Goal: Task Accomplishment & Management: Use online tool/utility

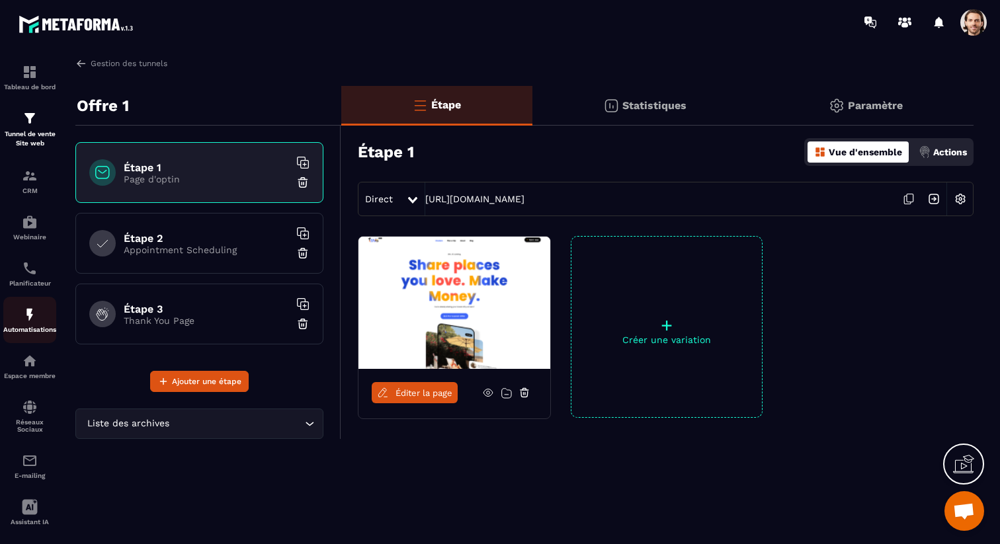
click at [25, 318] on img at bounding box center [30, 315] width 16 height 16
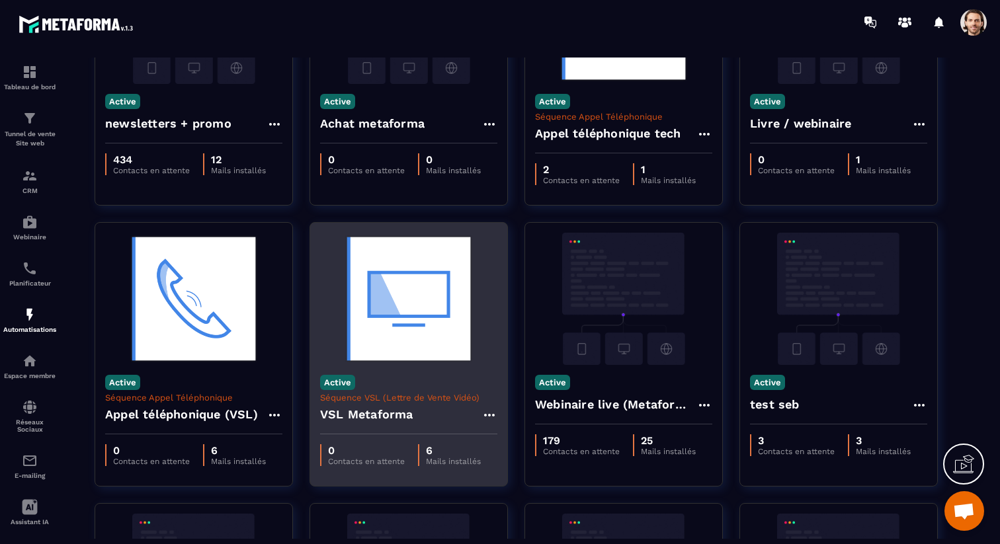
scroll to position [180, 0]
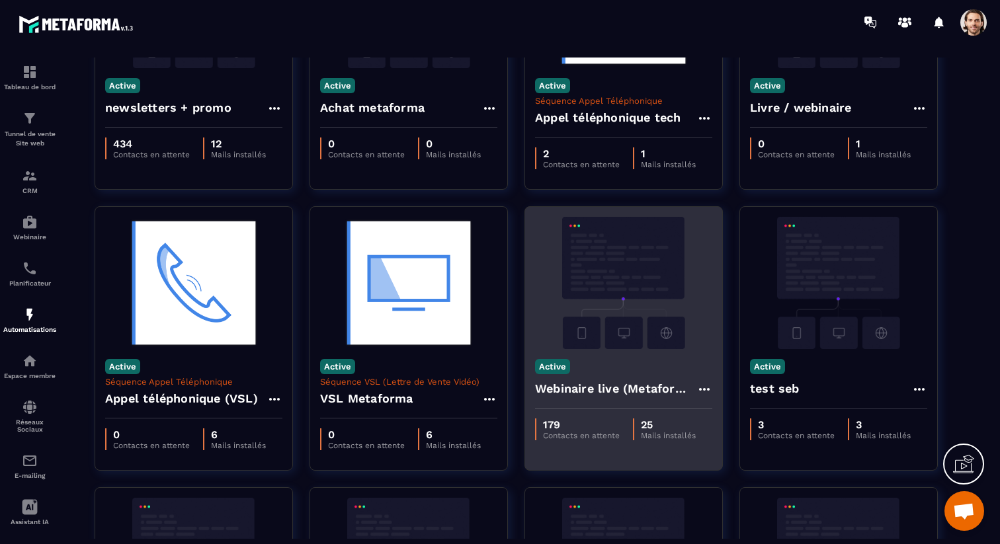
click at [563, 391] on h4 "Webinaire live (Metaforma)" at bounding box center [615, 389] width 161 height 19
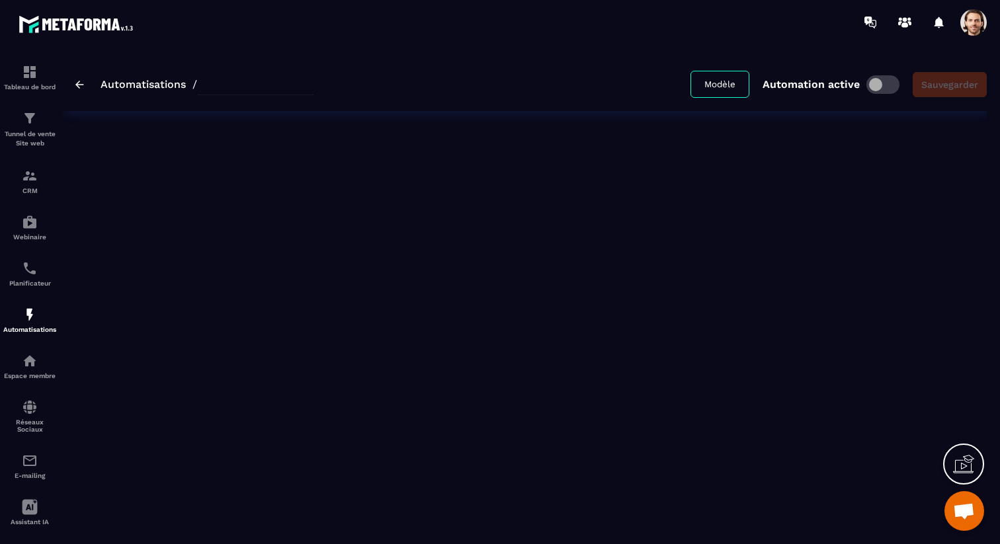
type input "**********"
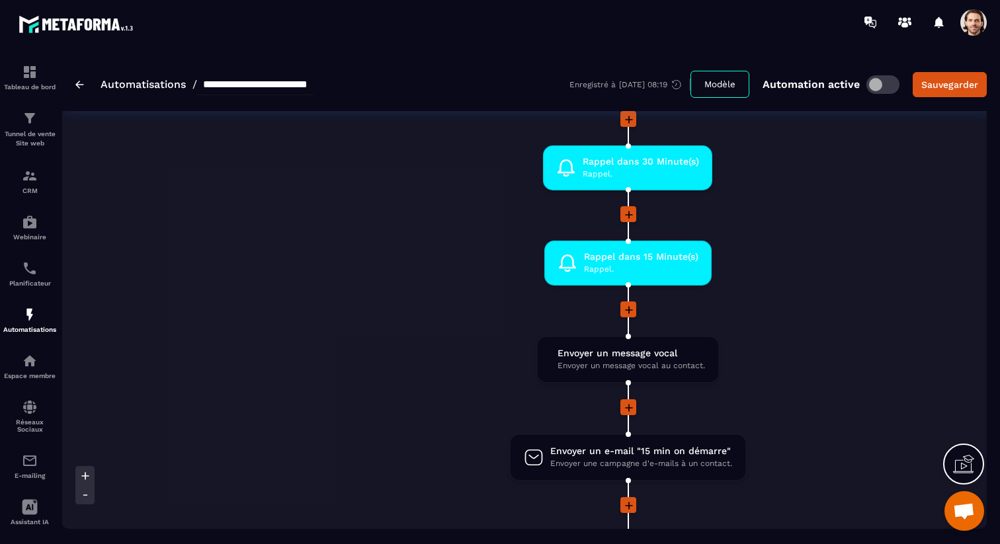
scroll to position [0, 424]
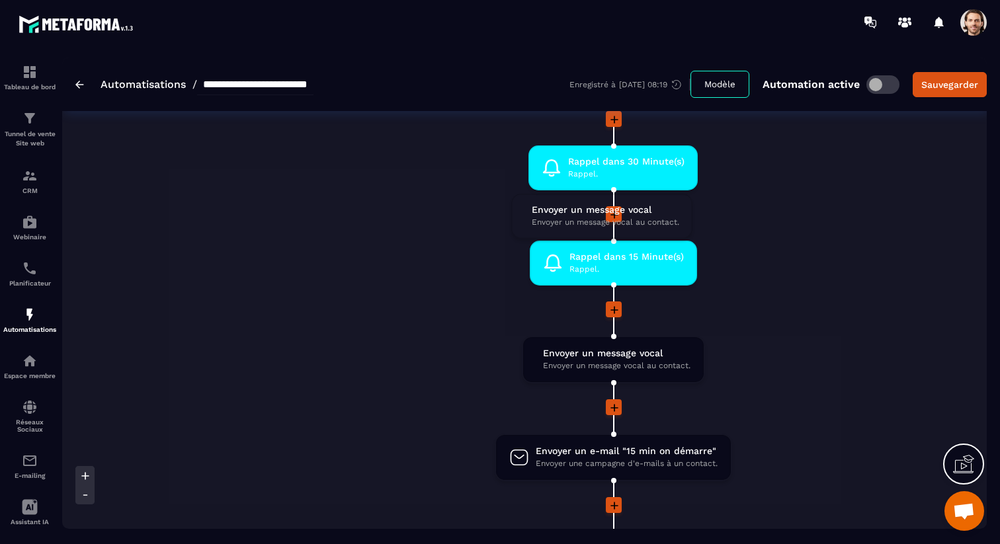
drag, startPoint x: 636, startPoint y: 360, endPoint x: 625, endPoint y: 216, distance: 144.7
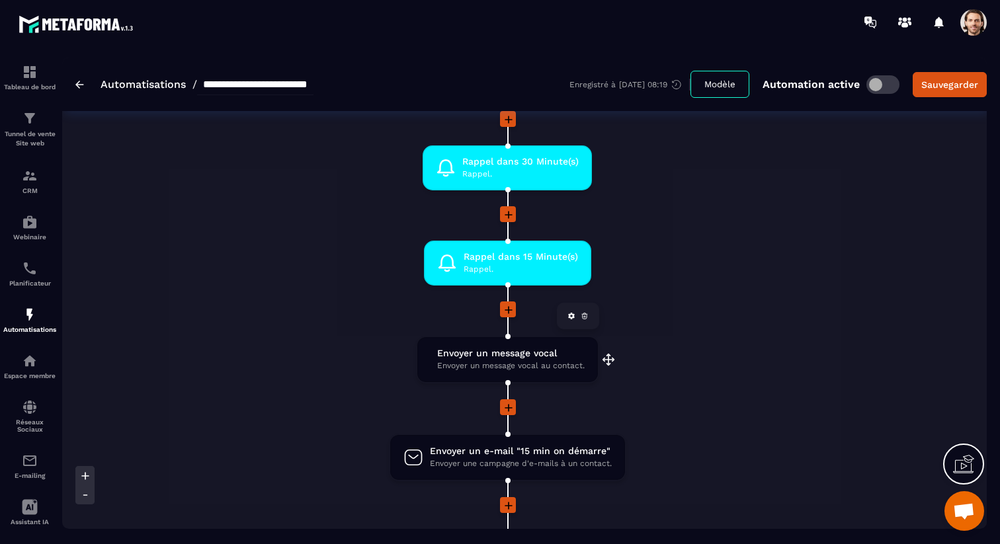
scroll to position [0, 533]
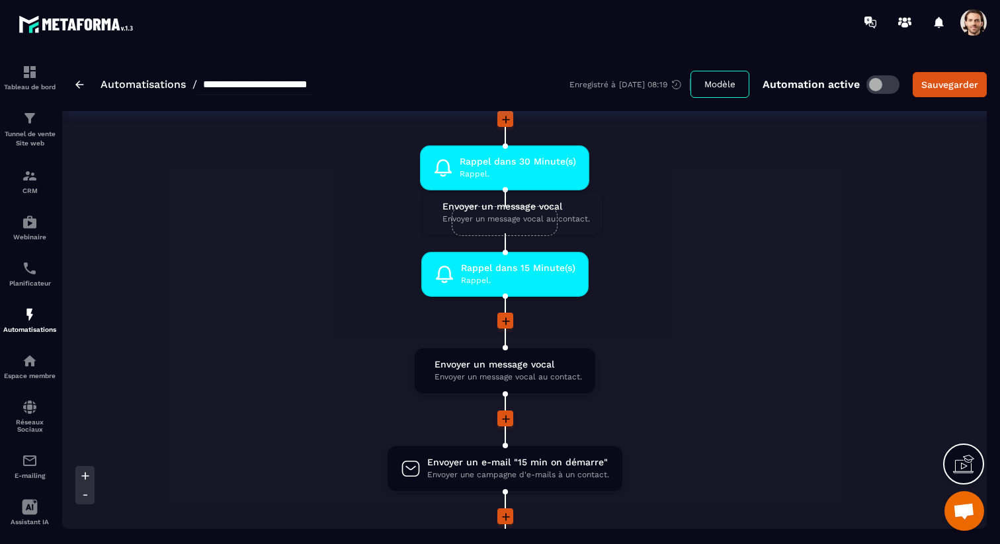
drag, startPoint x: 496, startPoint y: 355, endPoint x: 503, endPoint y: 207, distance: 147.8
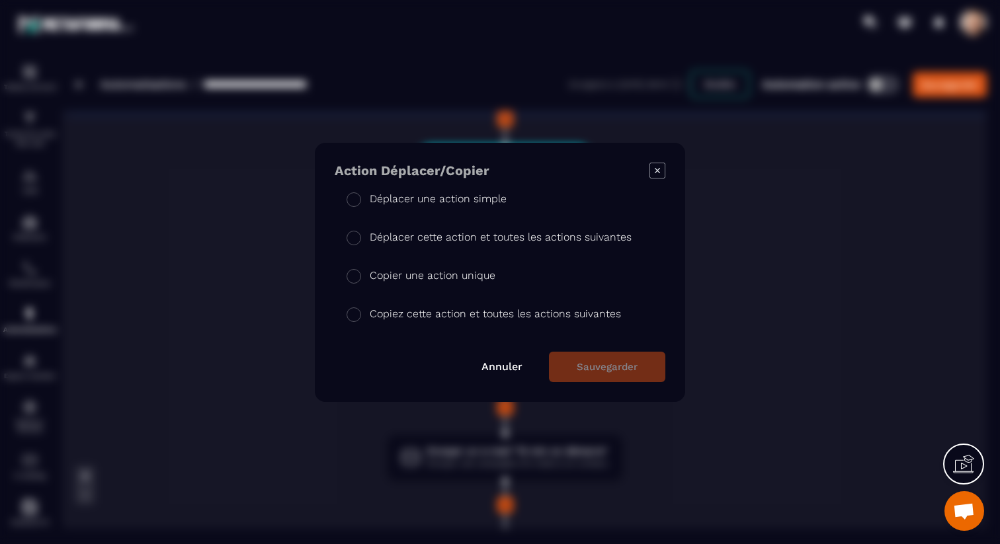
click at [470, 191] on p "Déplacer une action simple" at bounding box center [438, 199] width 137 height 16
click at [567, 366] on button "Sauvegarder" at bounding box center [607, 367] width 116 height 30
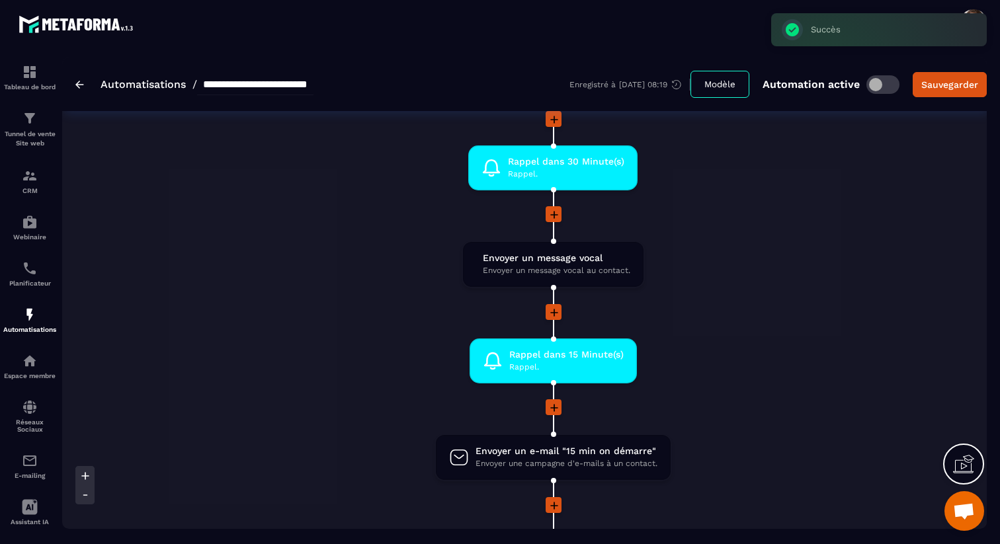
scroll to position [0, 511]
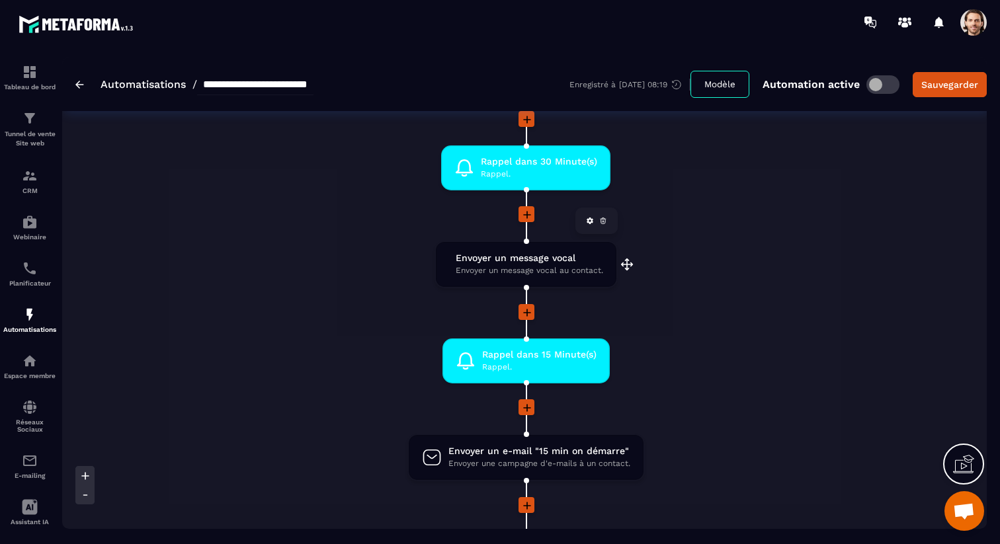
click at [525, 261] on span "Envoyer un message vocal" at bounding box center [530, 258] width 148 height 13
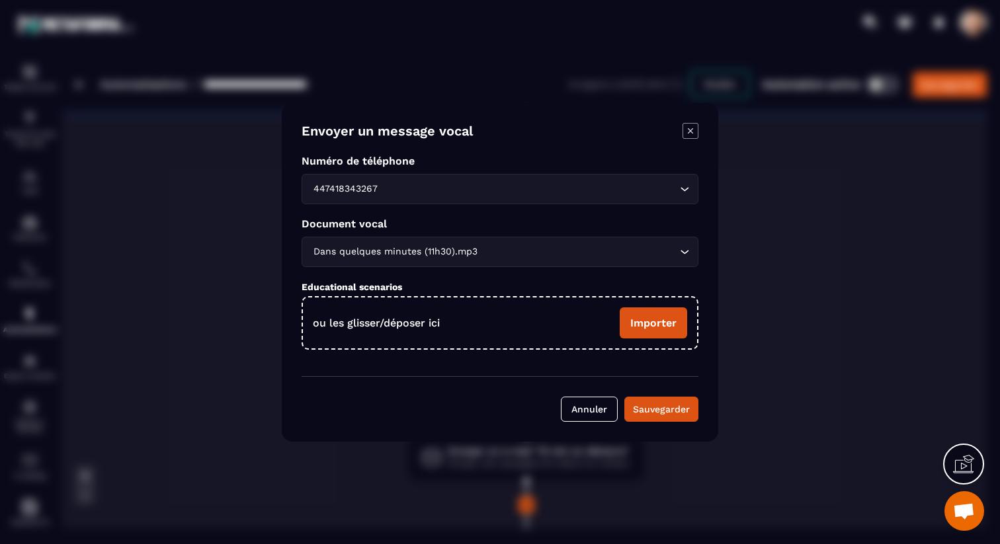
click at [518, 255] on input "Search for option" at bounding box center [578, 252] width 196 height 15
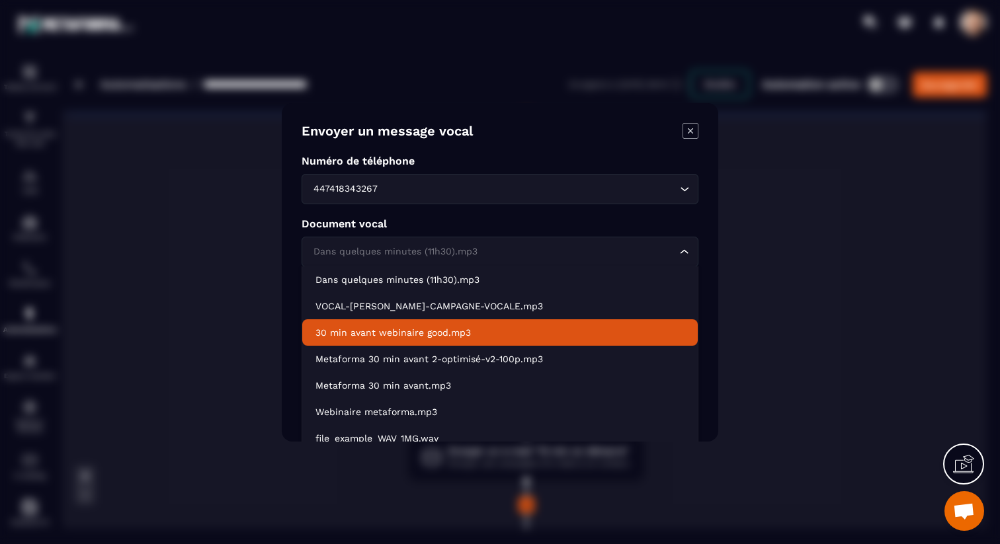
click at [478, 341] on li "30 min avant webinaire good.mp3" at bounding box center [500, 333] width 396 height 26
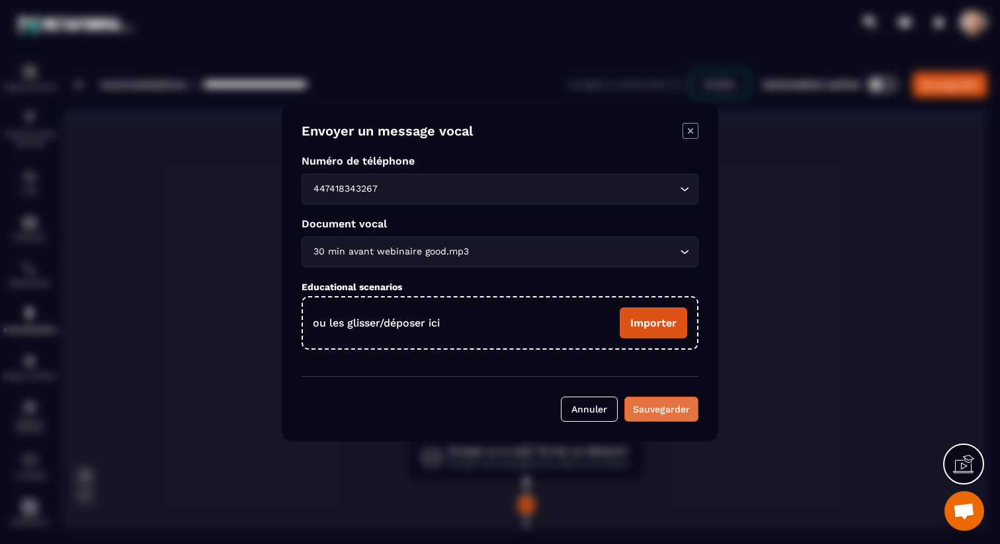
click at [667, 412] on div "Sauvegarder" at bounding box center [661, 409] width 57 height 13
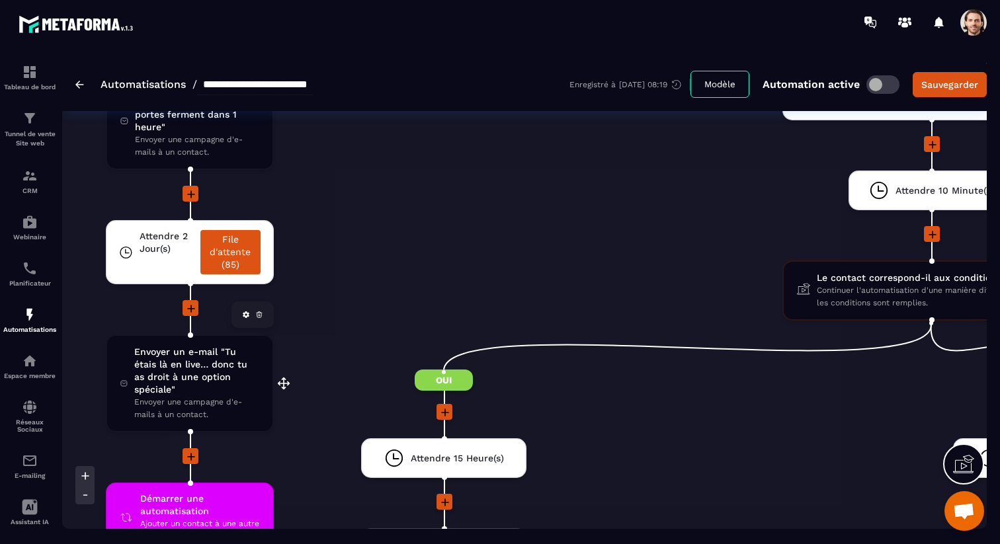
scroll to position [3792, 0]
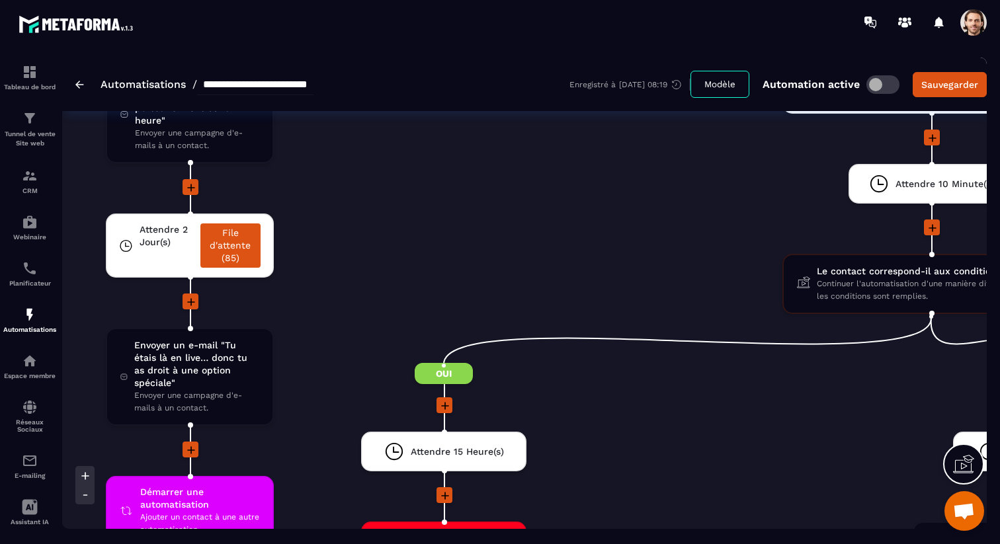
click at [190, 306] on icon at bounding box center [191, 302] width 13 height 13
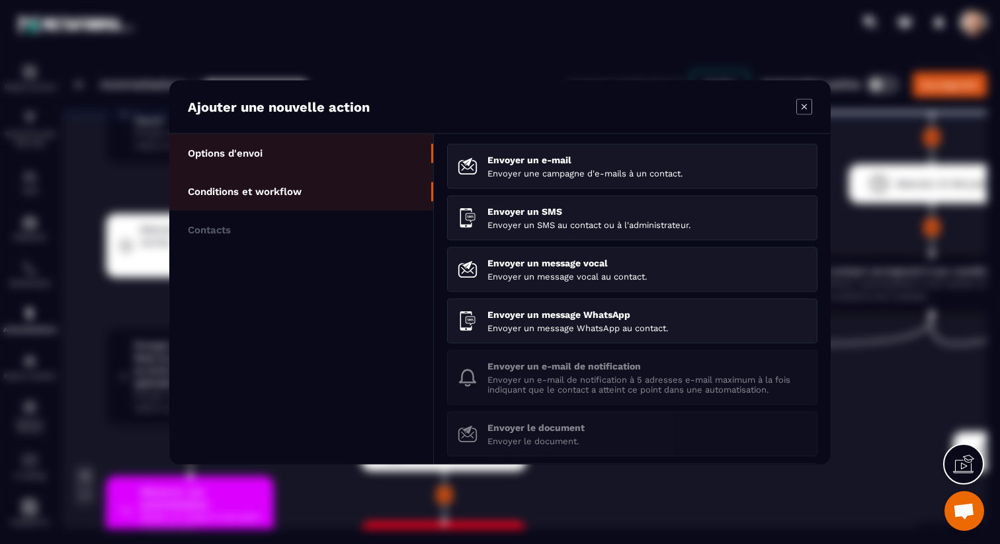
click at [299, 197] on li "Conditions et workflow" at bounding box center [301, 191] width 264 height 38
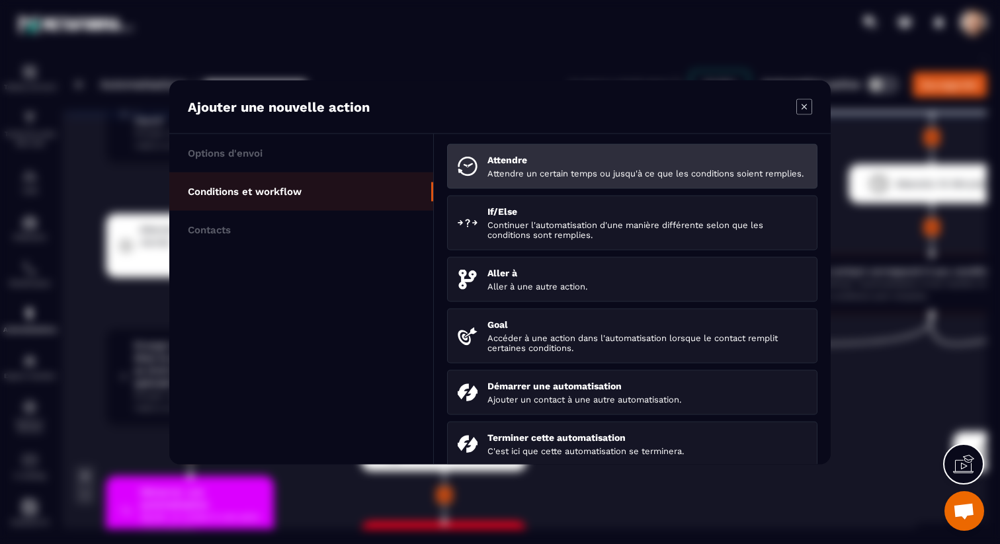
click at [488, 189] on li "Attendre Attendre un certain temps ou jusqu'à ce que les conditions soient remp…" at bounding box center [632, 166] width 370 height 45
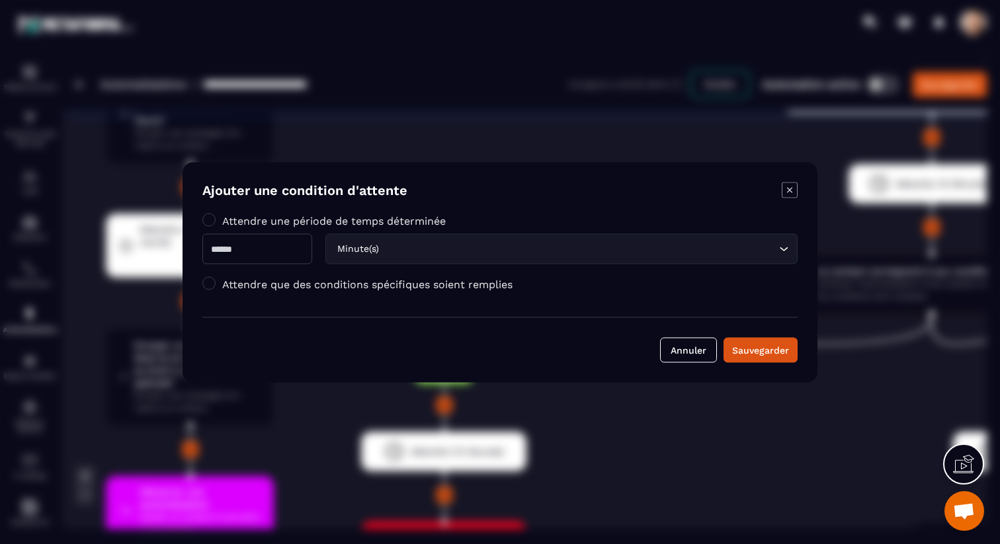
click at [312, 246] on input "Modal window" at bounding box center [257, 249] width 110 height 30
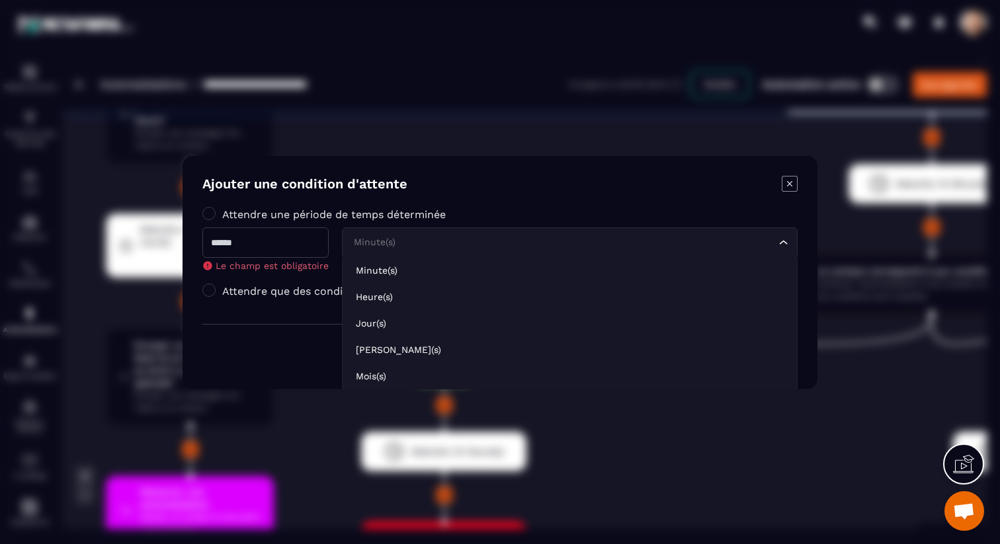
click at [438, 261] on div "Minute(s) Loading... Minute(s) [PERSON_NAME](s) Jour(s) [PERSON_NAME](s) Mois(s…" at bounding box center [570, 249] width 456 height 44
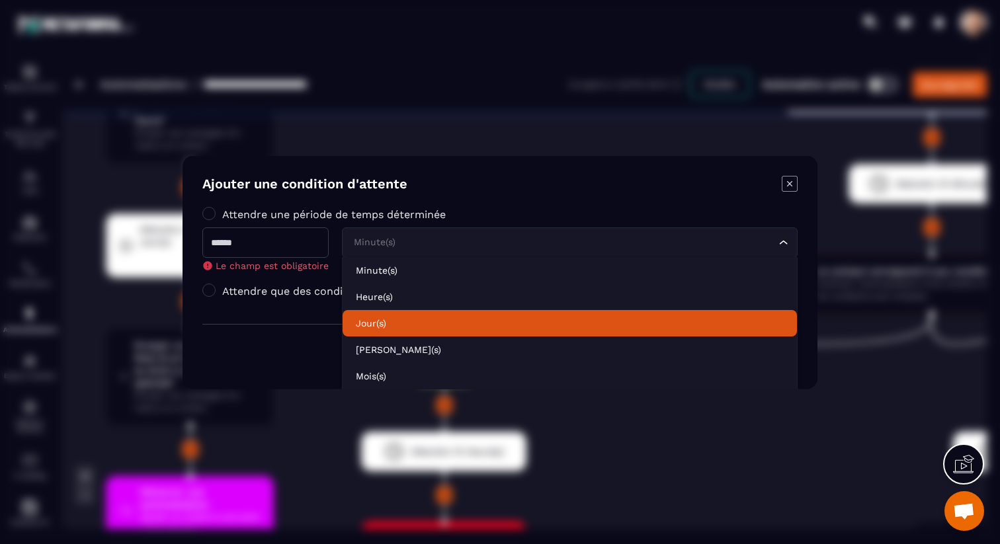
drag, startPoint x: 393, startPoint y: 315, endPoint x: 365, endPoint y: 304, distance: 30.0
click at [393, 315] on li "Jour(s)" at bounding box center [570, 323] width 455 height 26
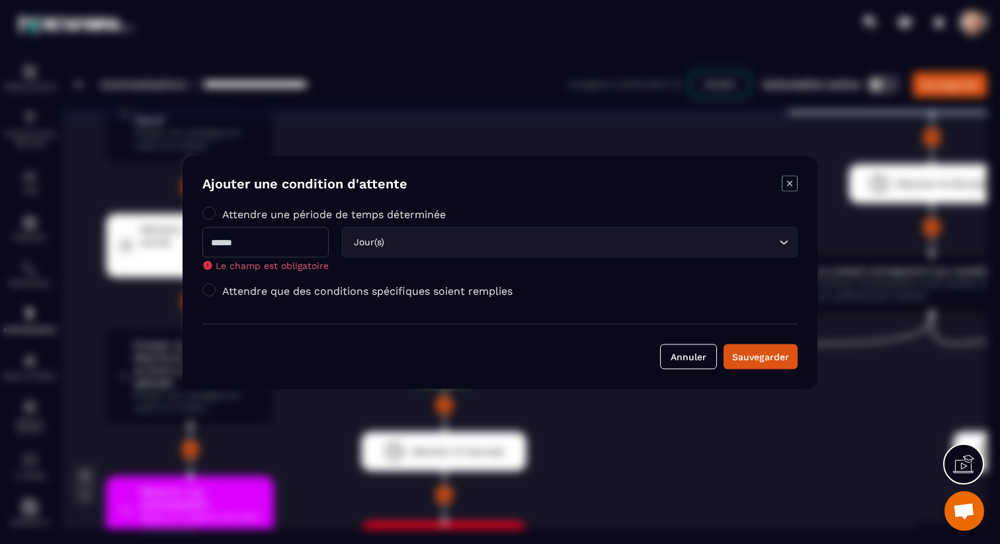
click at [290, 249] on input "Modal window" at bounding box center [265, 242] width 126 height 30
type input "*"
click at [732, 361] on button "Sauvegarder" at bounding box center [761, 356] width 74 height 25
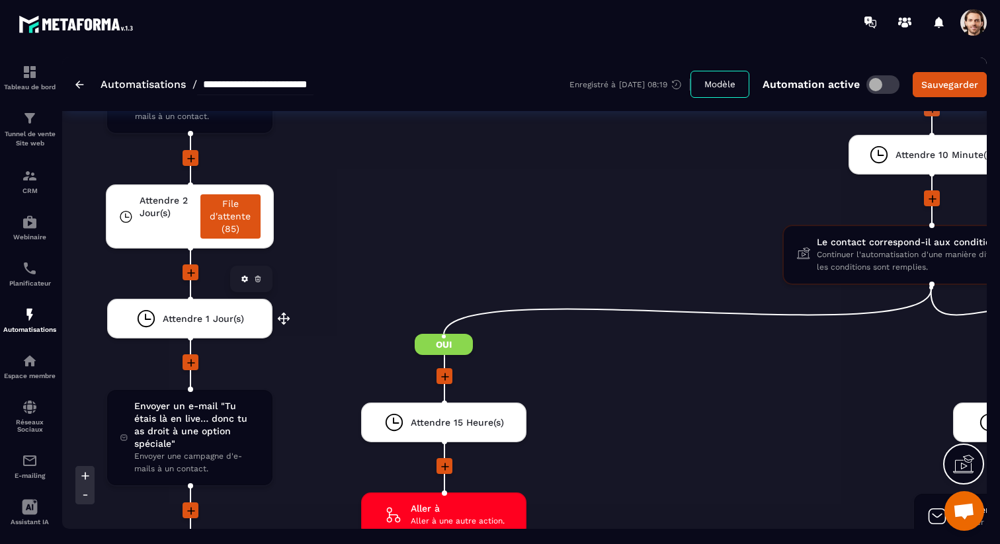
scroll to position [3820, 0]
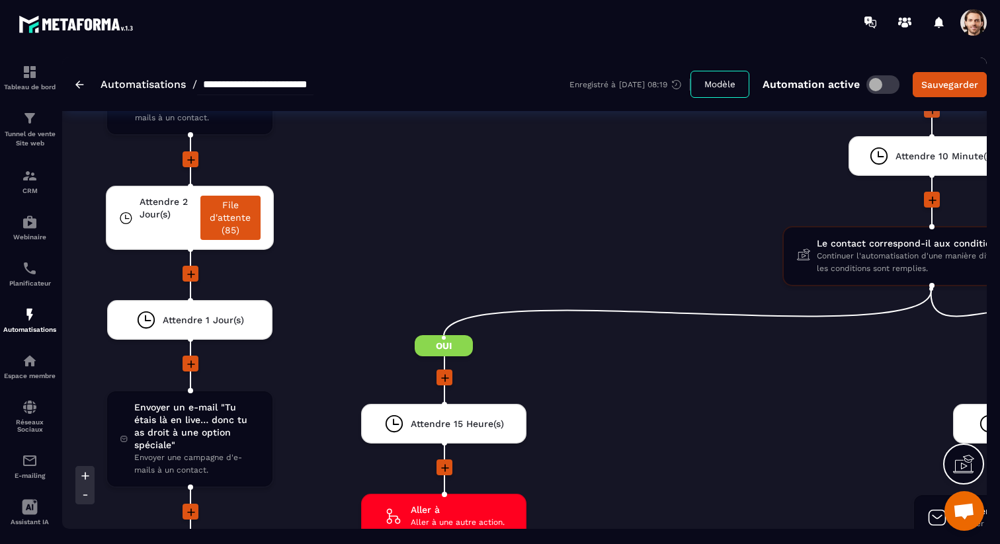
click at [194, 275] on icon at bounding box center [191, 274] width 13 height 13
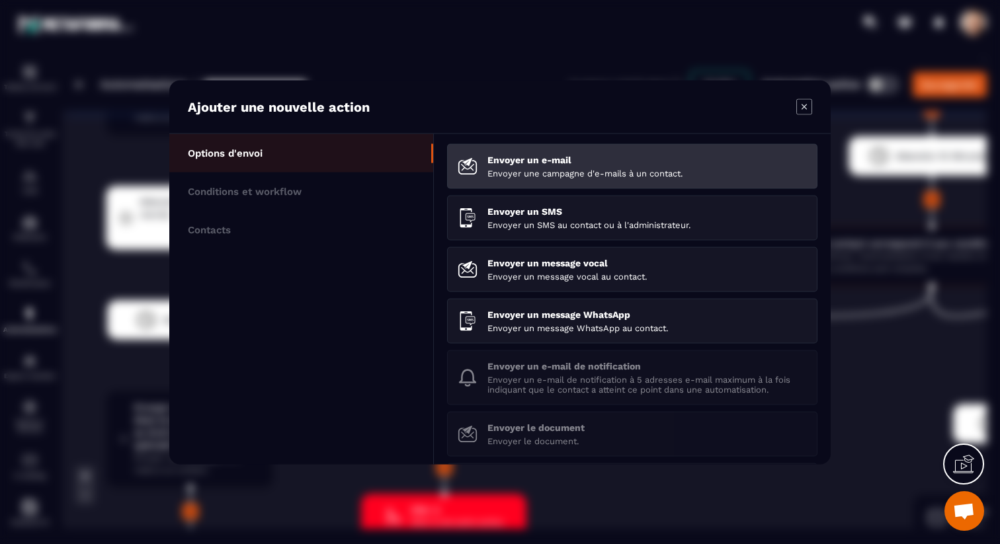
click at [601, 165] on div "Envoyer un e-mail Envoyer une campagne d'e-mails à un contact." at bounding box center [648, 166] width 320 height 24
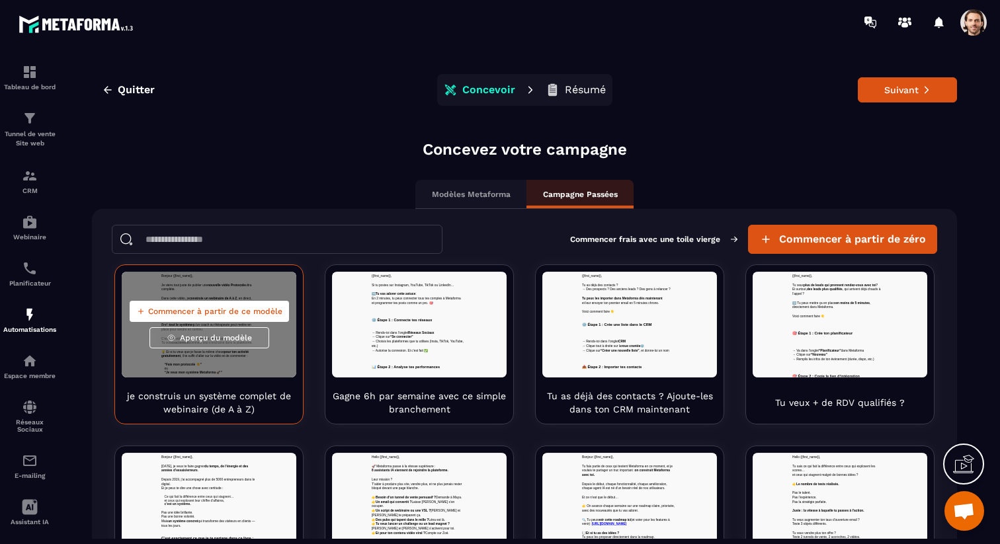
click at [205, 312] on span "Commencer à partir de ce modèle" at bounding box center [215, 311] width 134 height 11
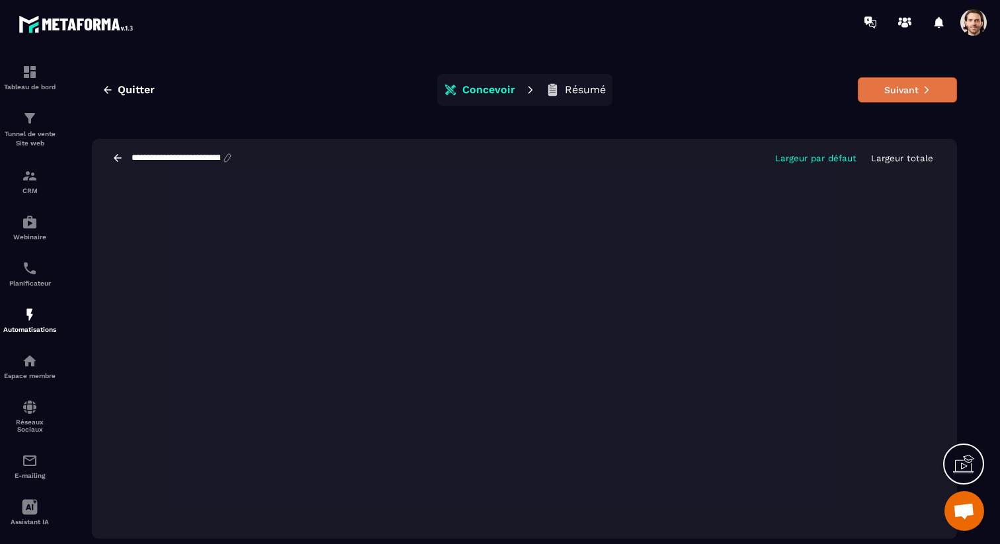
click at [908, 97] on button "Suivant" at bounding box center [907, 89] width 99 height 25
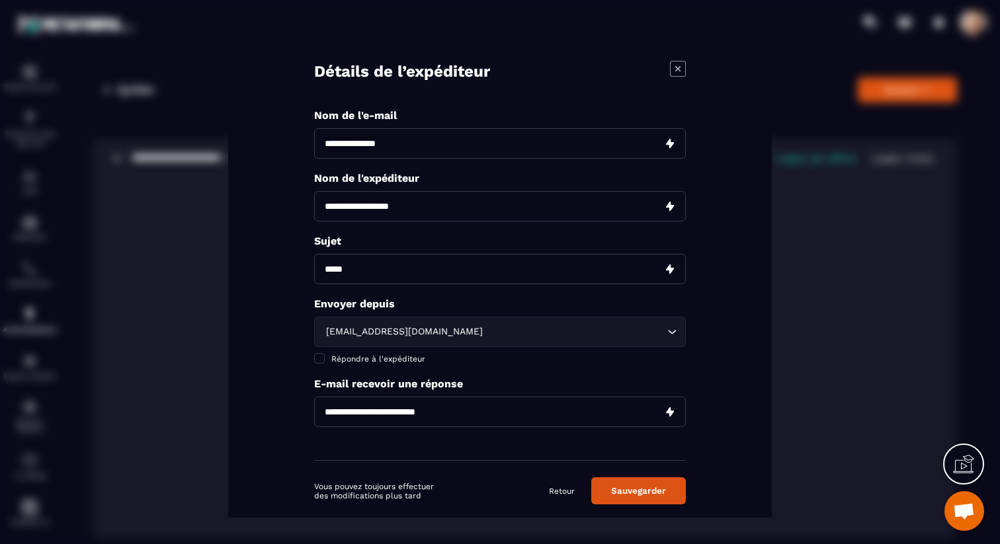
click at [515, 140] on input "Modal window" at bounding box center [500, 143] width 372 height 30
click at [322, 361] on span "Modal window" at bounding box center [319, 358] width 11 height 11
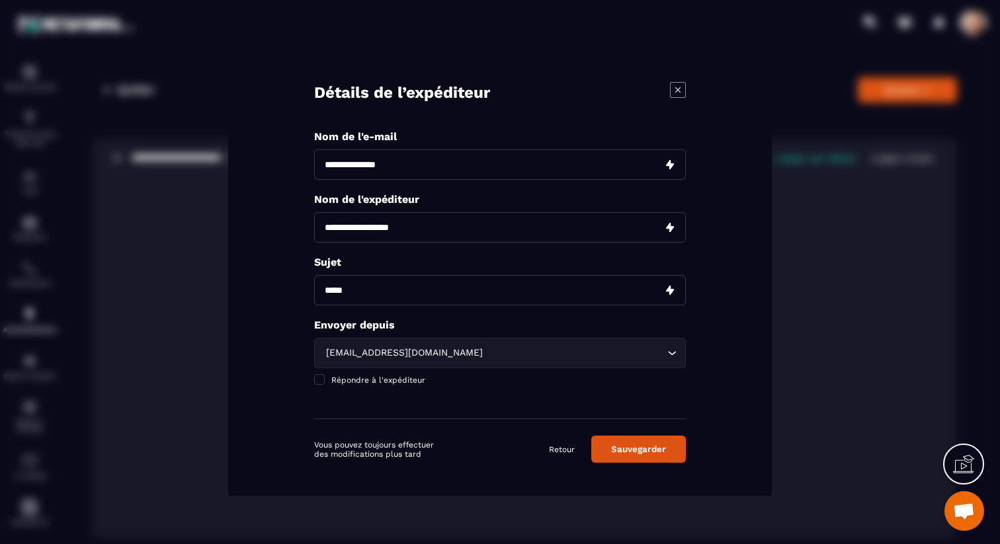
click at [386, 350] on div "[EMAIL_ADDRESS][DOMAIN_NAME]" at bounding box center [494, 353] width 344 height 15
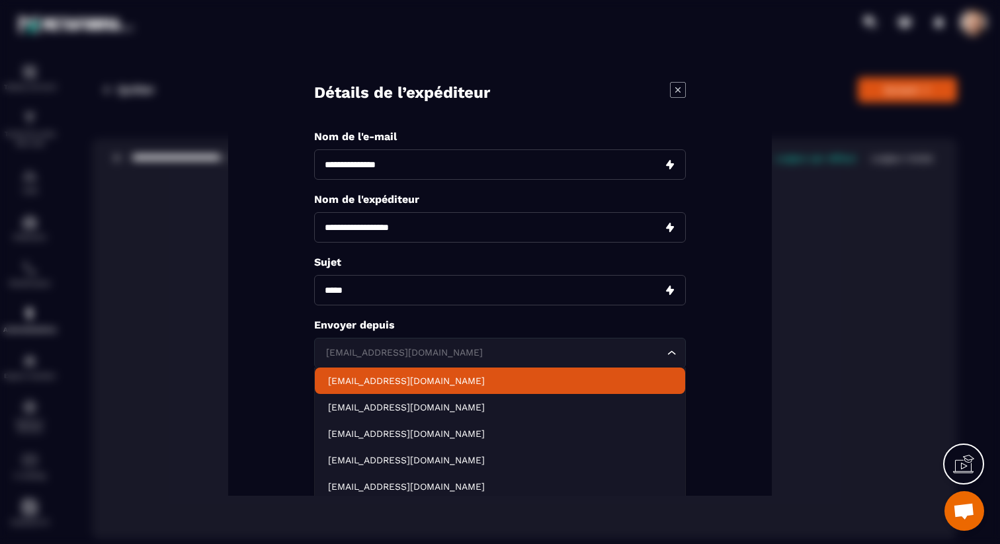
click at [386, 374] on p "[EMAIL_ADDRESS][DOMAIN_NAME]" at bounding box center [500, 380] width 344 height 13
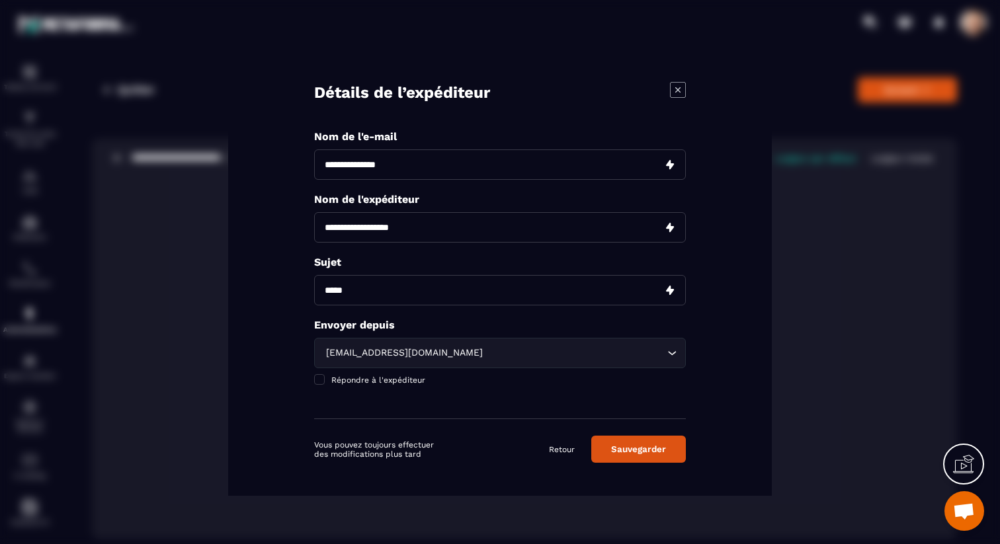
click at [363, 228] on input "Modal window" at bounding box center [500, 227] width 372 height 30
type input "**********"
click at [376, 166] on input "Modal window" at bounding box center [500, 165] width 372 height 30
click at [428, 155] on input "Modal window" at bounding box center [500, 165] width 372 height 30
paste input "**********"
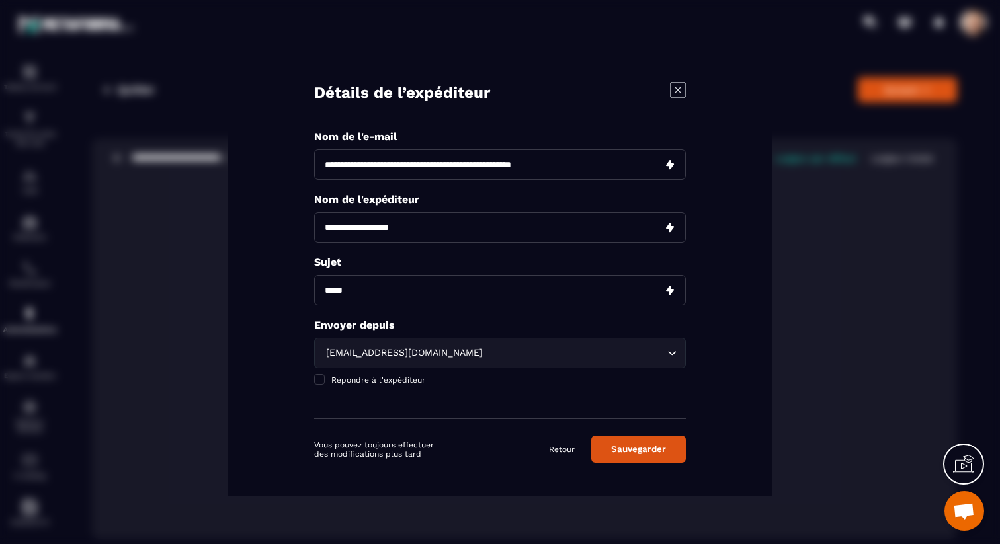
drag, startPoint x: 326, startPoint y: 167, endPoint x: 345, endPoint y: 170, distance: 19.5
click at [327, 167] on input "**********" at bounding box center [500, 165] width 372 height 30
type input "**********"
click at [357, 227] on input "**********" at bounding box center [500, 227] width 372 height 30
click at [367, 288] on input "Modal window" at bounding box center [500, 290] width 372 height 30
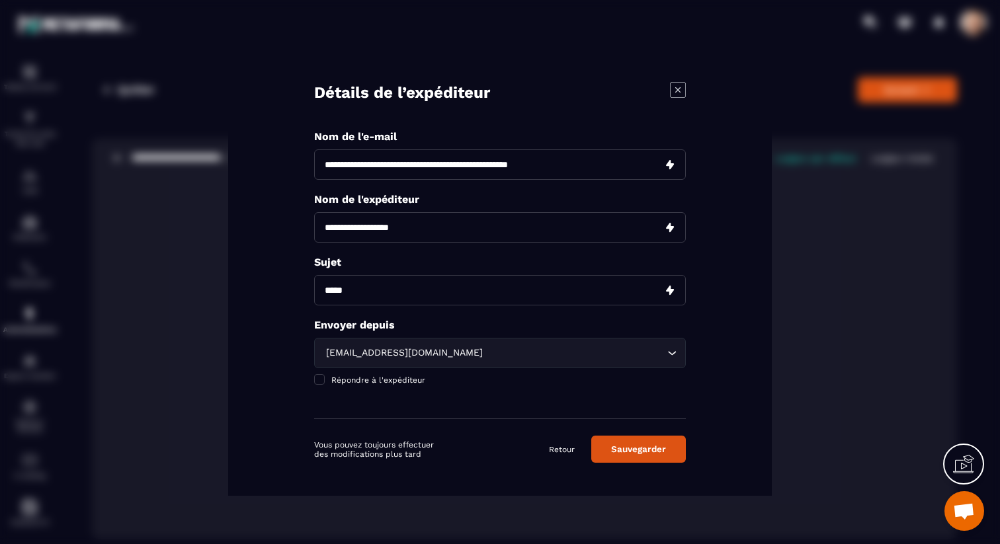
paste input "**********"
drag, startPoint x: 329, startPoint y: 291, endPoint x: 339, endPoint y: 292, distance: 9.4
click at [331, 292] on input "**********" at bounding box center [500, 290] width 372 height 30
type input "**********"
click at [617, 445] on button "Sauvegarder" at bounding box center [638, 449] width 95 height 27
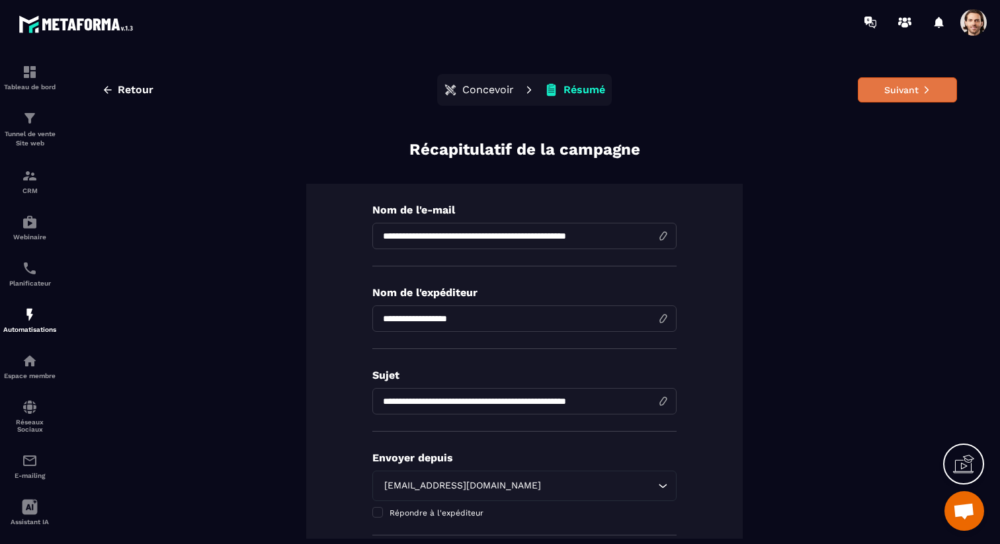
click at [882, 92] on button "Suivant" at bounding box center [907, 89] width 99 height 25
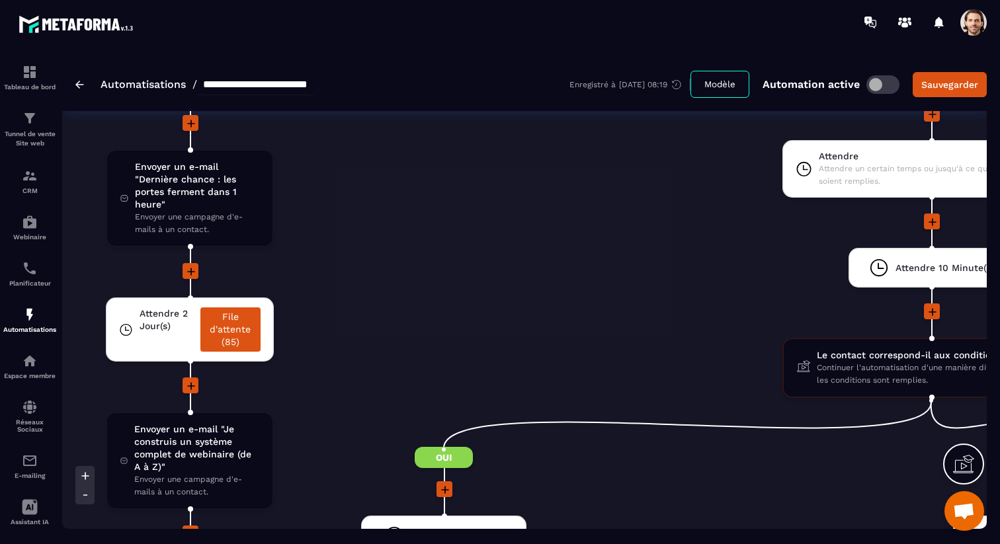
scroll to position [3706, 0]
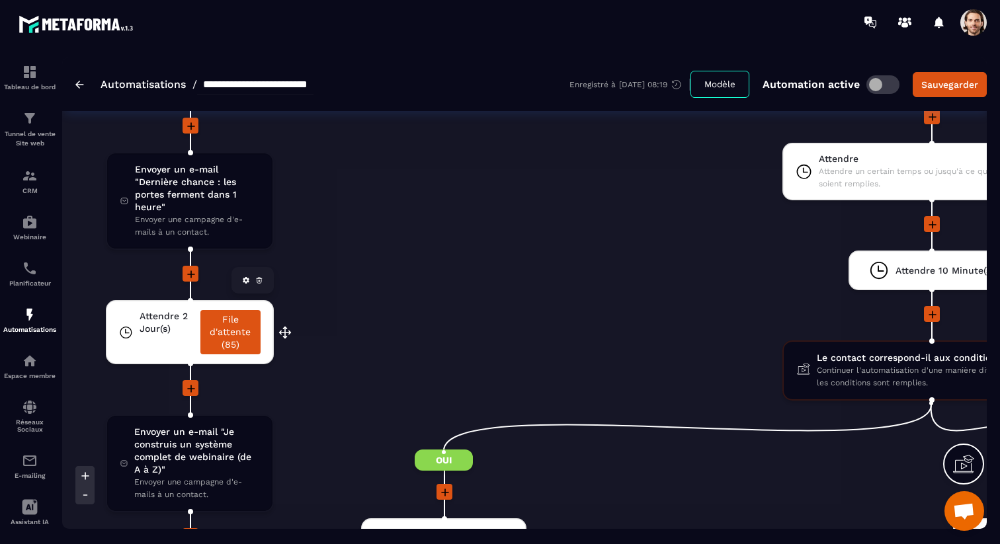
click at [155, 334] on span "Attendre 2 Jour(s)" at bounding box center [167, 322] width 54 height 25
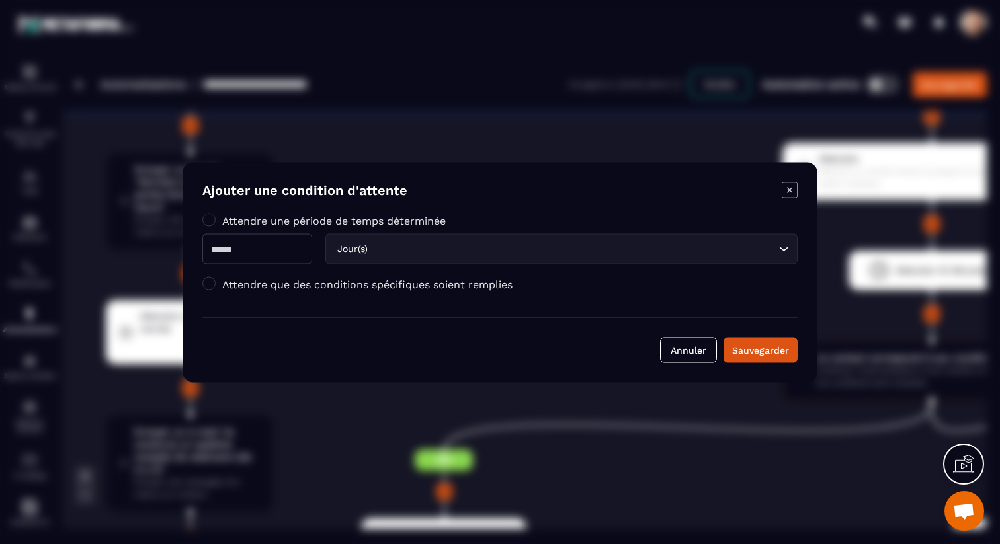
click at [274, 245] on input "*" at bounding box center [257, 249] width 110 height 30
click at [279, 247] on input "**" at bounding box center [257, 249] width 110 height 30
type input "*"
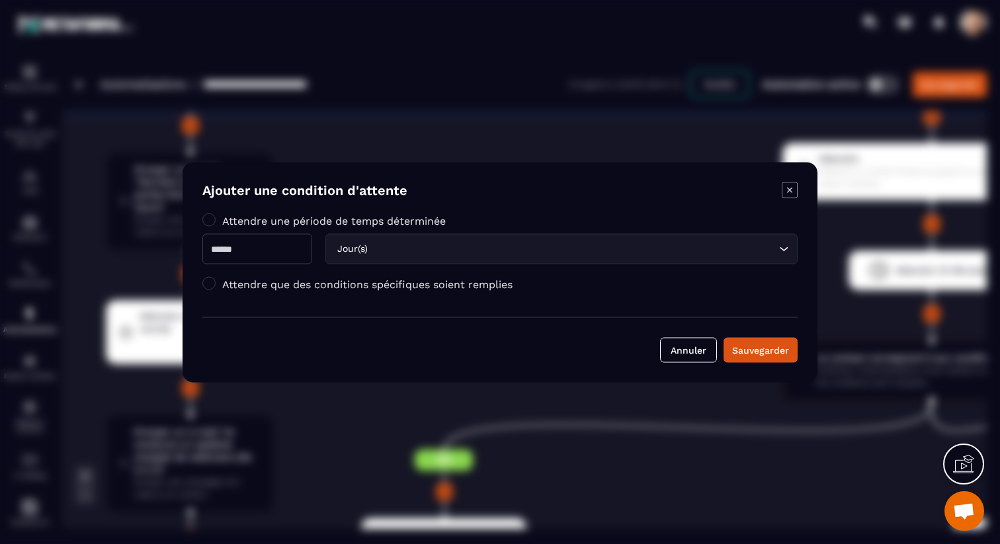
click at [294, 273] on div "Attendre une période de temps déterminée * Jour(s) Loading... Attendre que des …" at bounding box center [499, 255] width 595 height 83
click at [777, 353] on div "Sauvegarder" at bounding box center [760, 349] width 57 height 13
